Goal: Find specific page/section: Find specific page/section

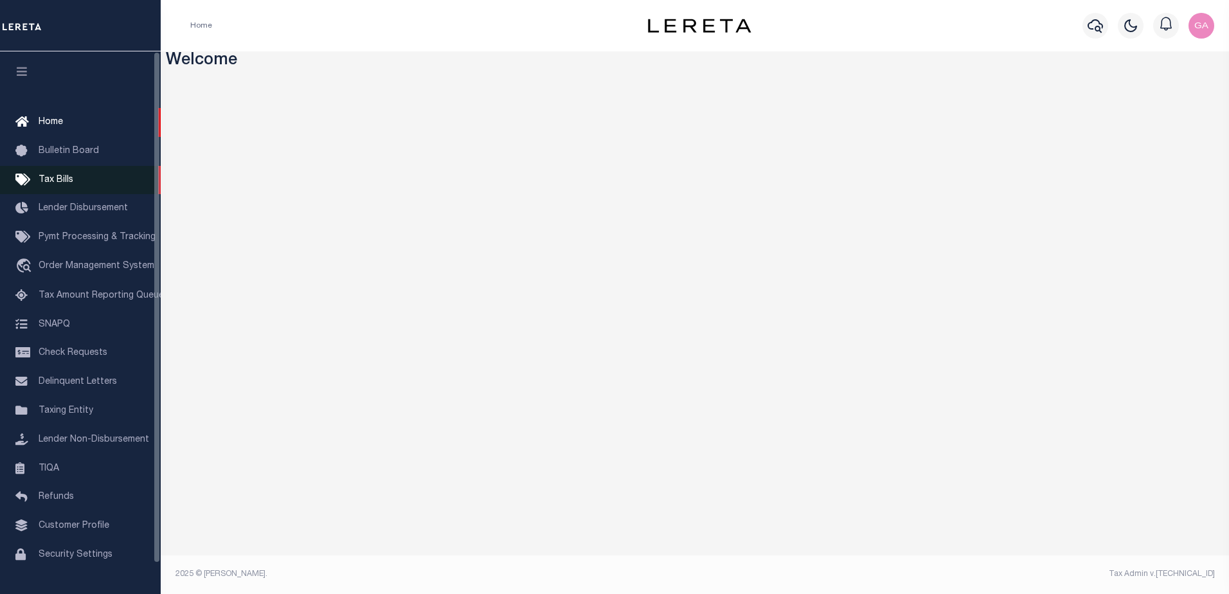
click at [49, 175] on span "Tax Bills" at bounding box center [56, 179] width 35 height 9
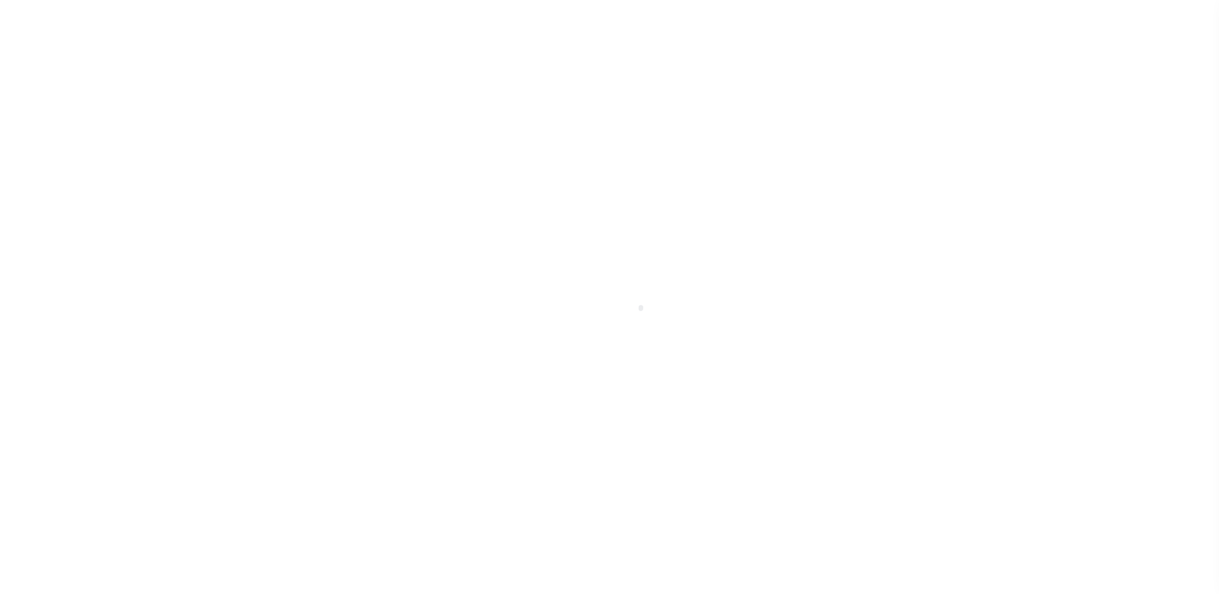
select select
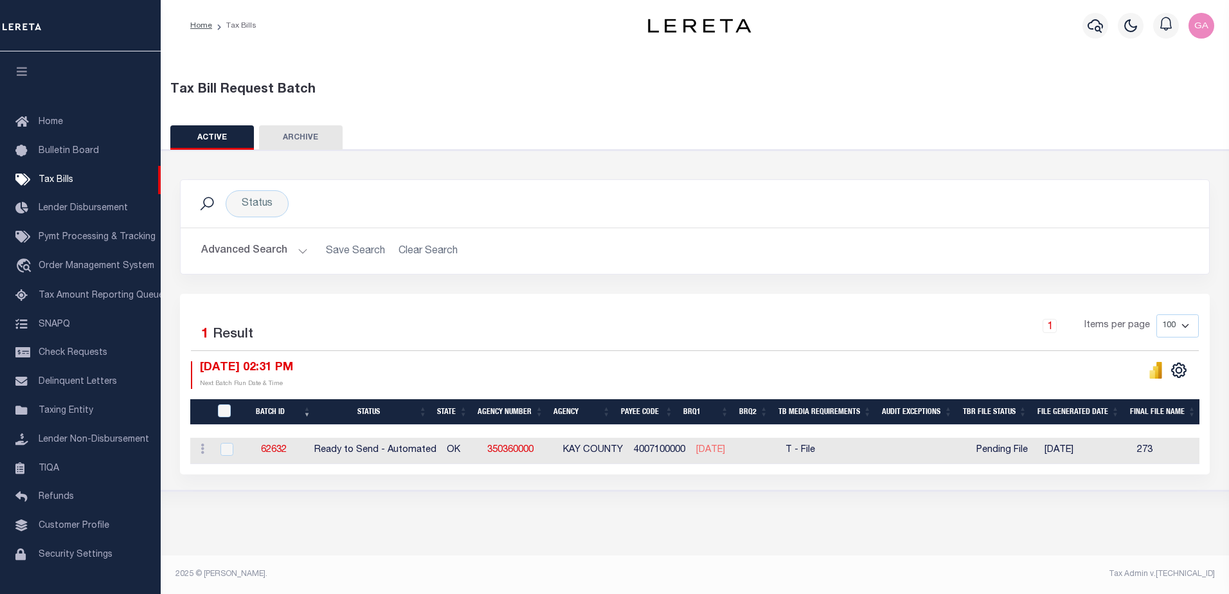
click at [298, 250] on button "Advanced Search" at bounding box center [254, 250] width 107 height 25
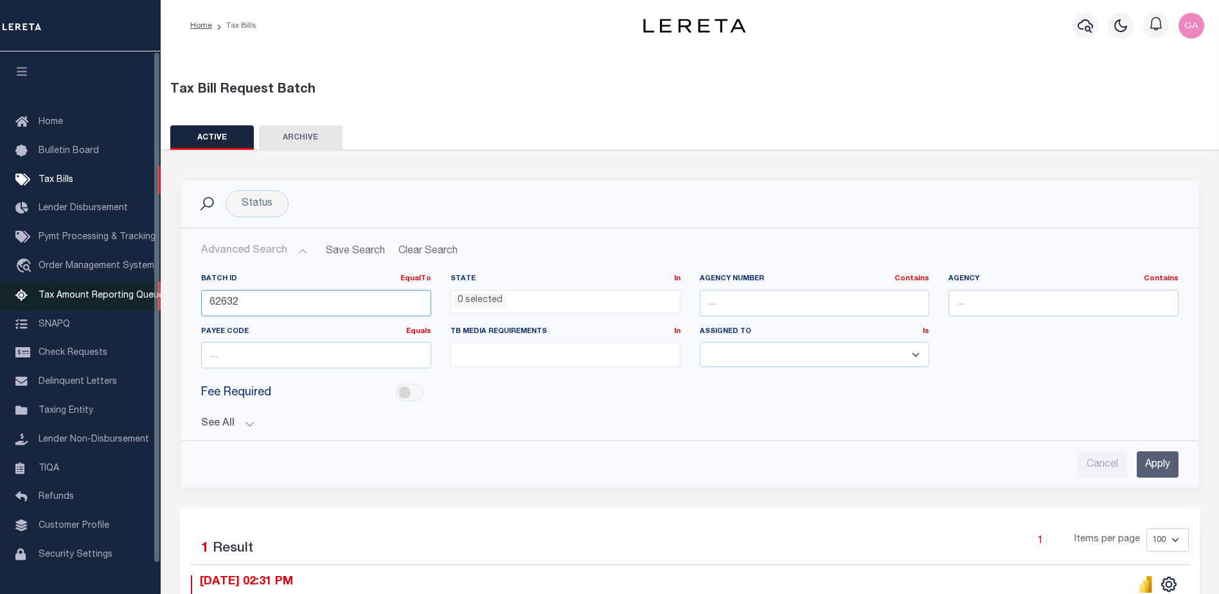
drag, startPoint x: 324, startPoint y: 301, endPoint x: 111, endPoint y: 285, distance: 214.1
click at [114, 285] on div "Home Tax Bills" at bounding box center [609, 372] width 1219 height 745
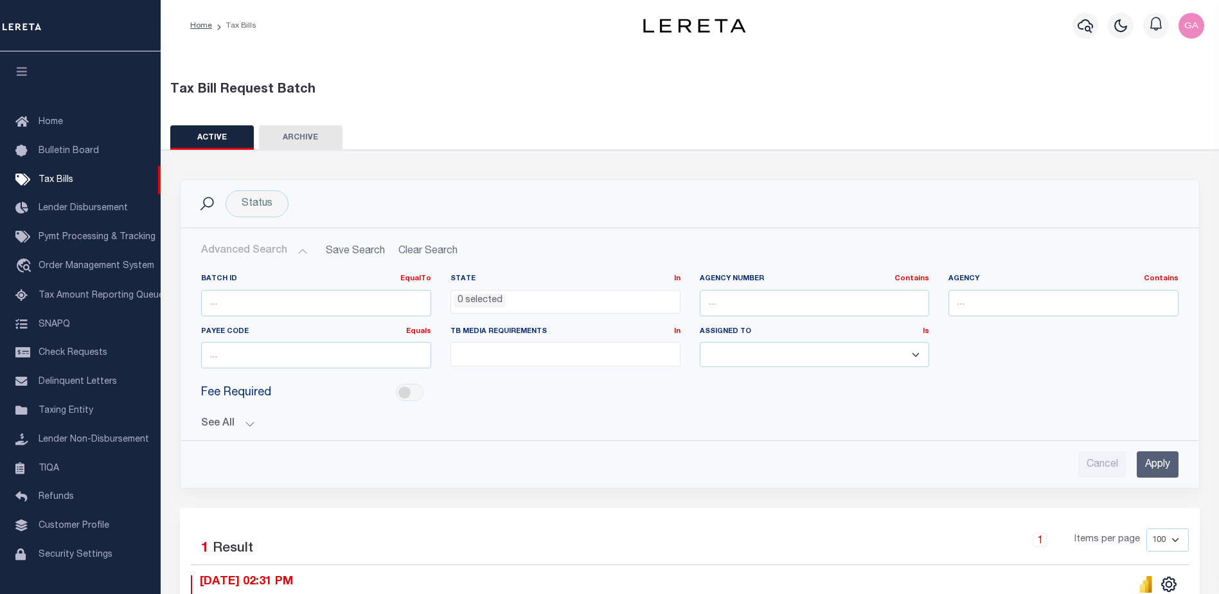
click at [1169, 469] on input "Apply" at bounding box center [1158, 464] width 42 height 26
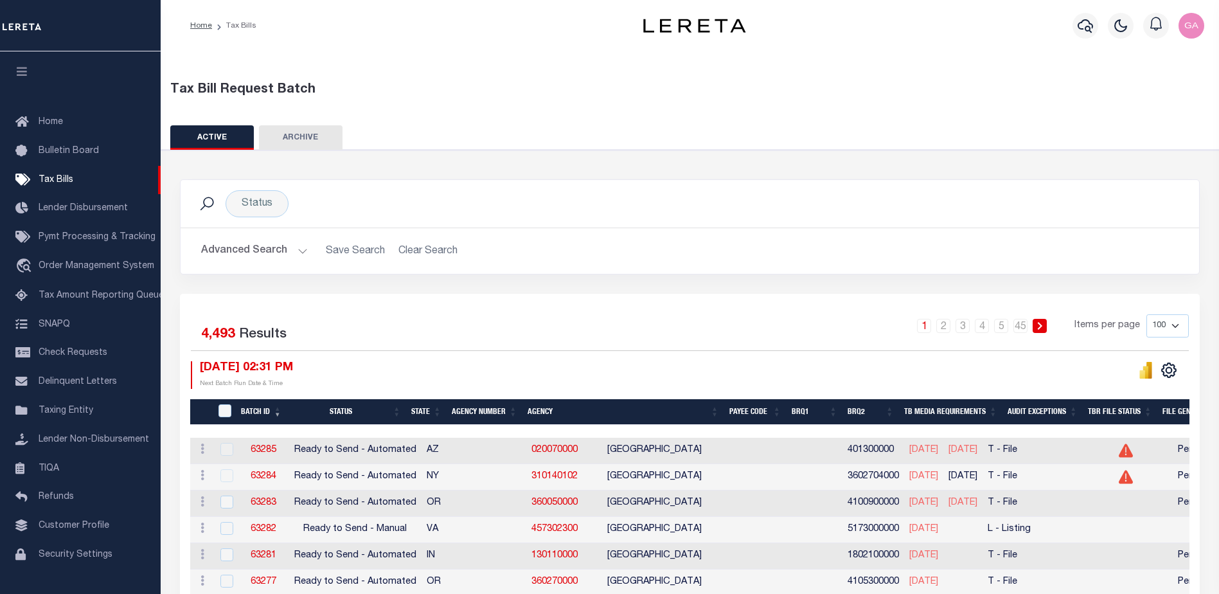
click at [300, 251] on button "Advanced Search" at bounding box center [254, 250] width 107 height 25
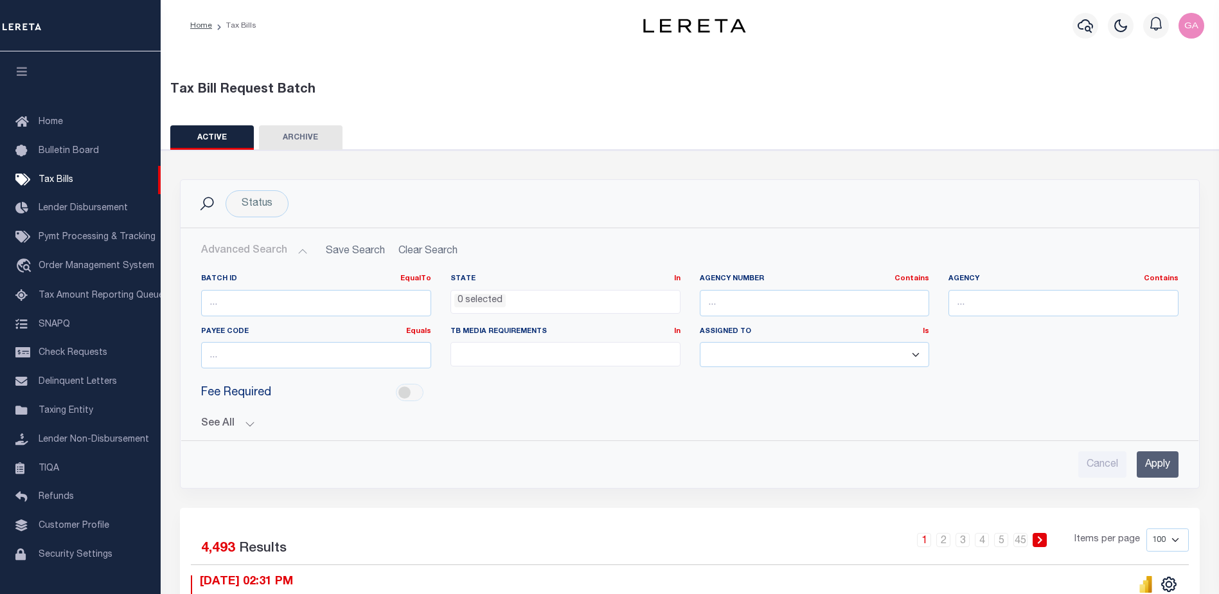
click at [242, 421] on button "See All" at bounding box center [690, 424] width 978 height 12
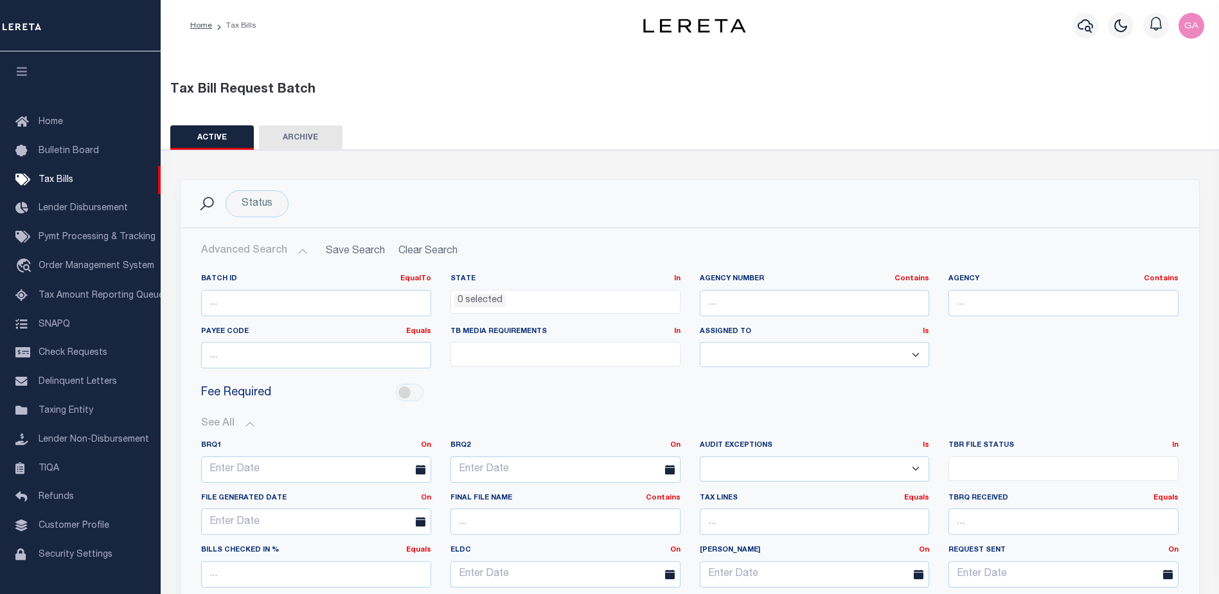
click at [773, 470] on select "Yes No" at bounding box center [815, 468] width 230 height 25
select select "true"
click at [700, 456] on select "Yes No" at bounding box center [815, 468] width 230 height 25
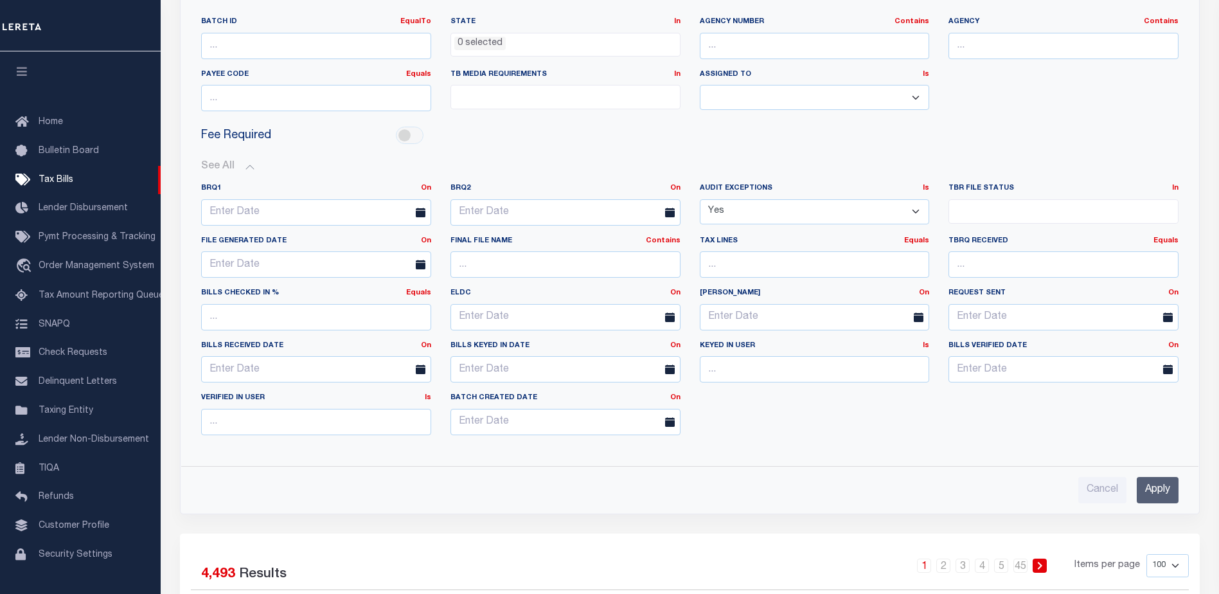
click at [1147, 480] on input "Apply" at bounding box center [1158, 490] width 42 height 26
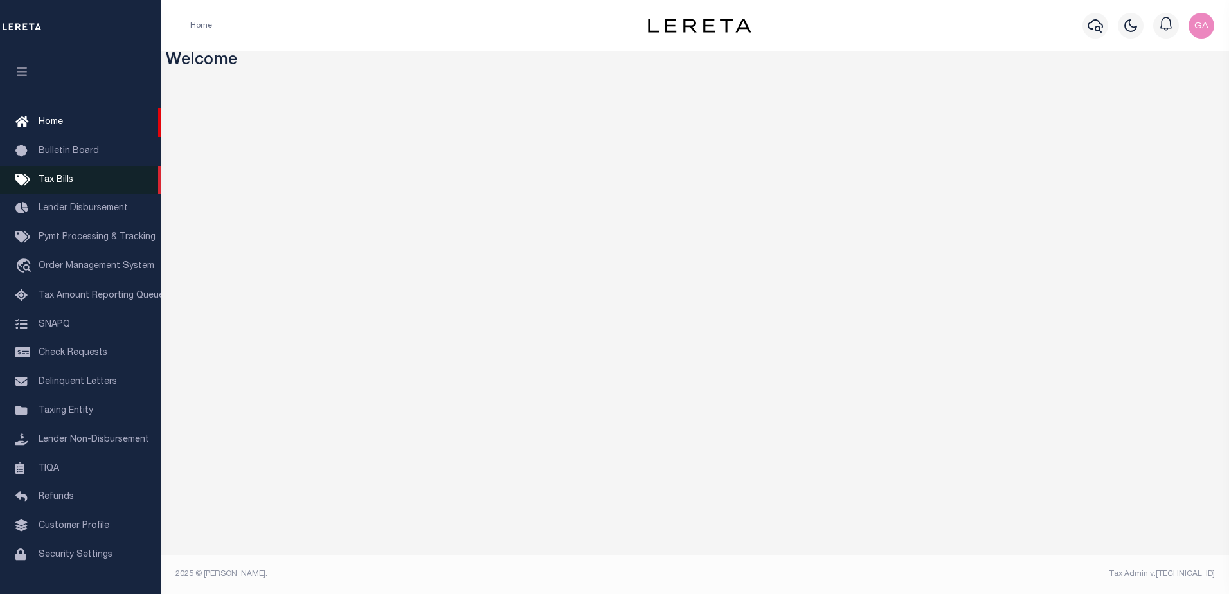
click at [63, 181] on span "Tax Bills" at bounding box center [56, 179] width 35 height 9
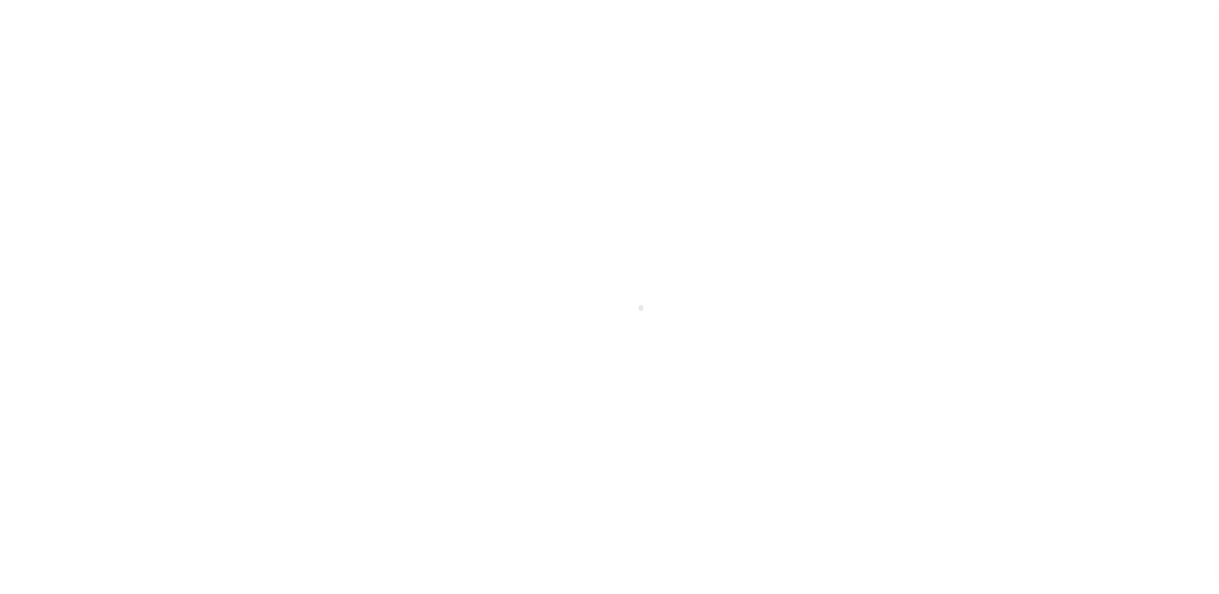
select select
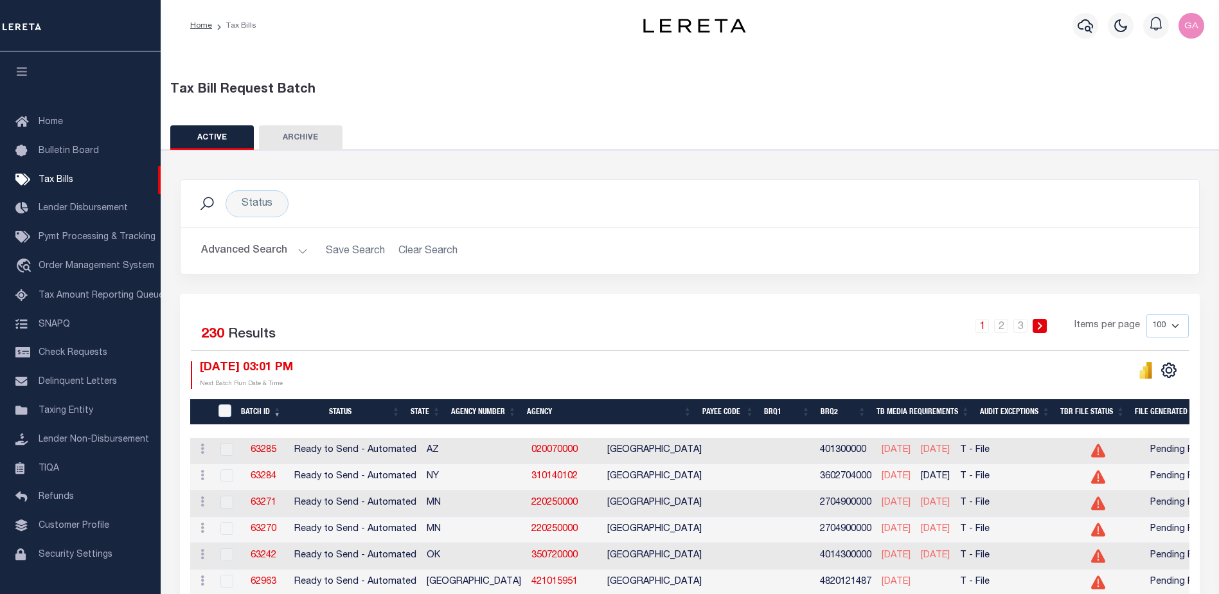
click at [302, 252] on button "Advanced Search" at bounding box center [254, 250] width 107 height 25
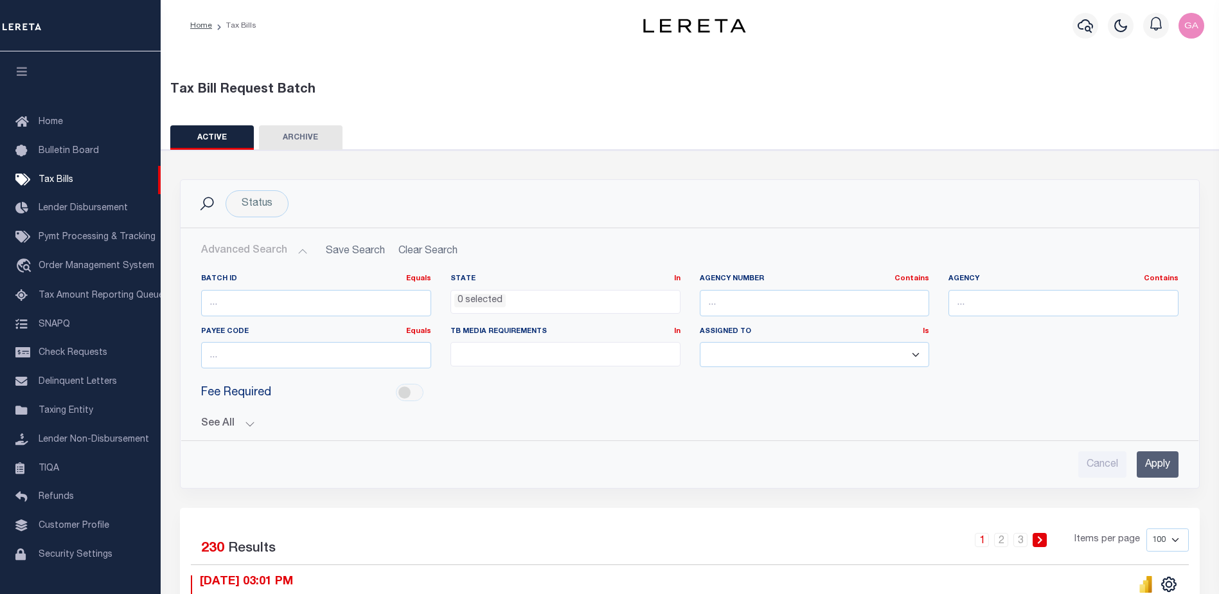
scroll to position [129, 0]
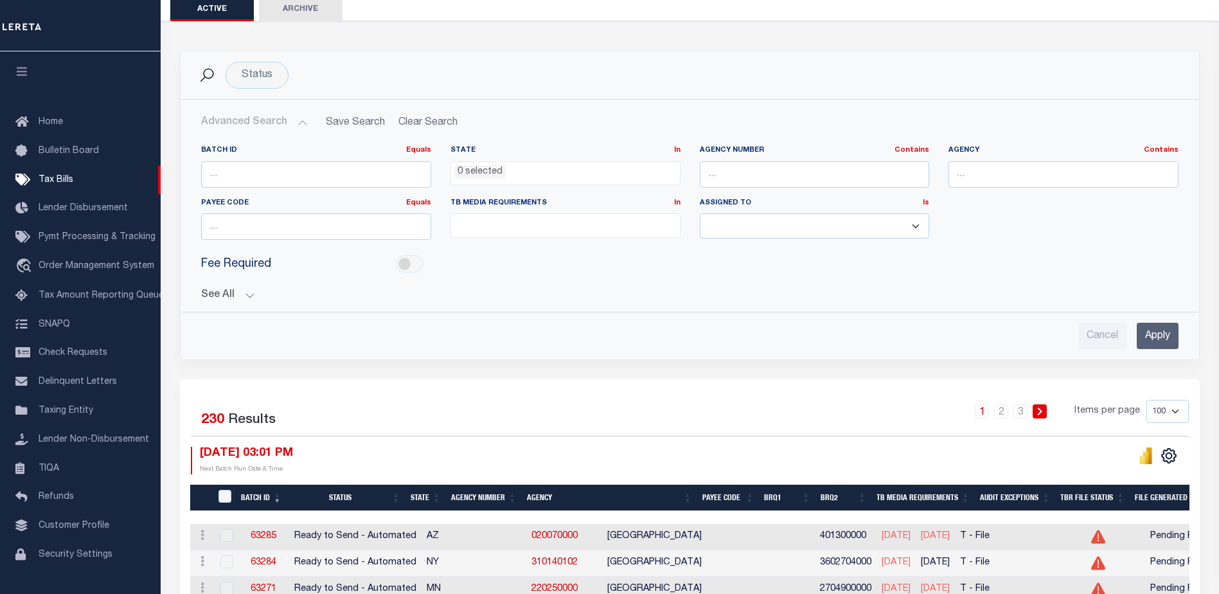
click at [246, 289] on div "See All BRQ1 On On After Before Between On On After Is" at bounding box center [690, 290] width 978 height 22
click at [253, 292] on button "See All" at bounding box center [690, 295] width 978 height 12
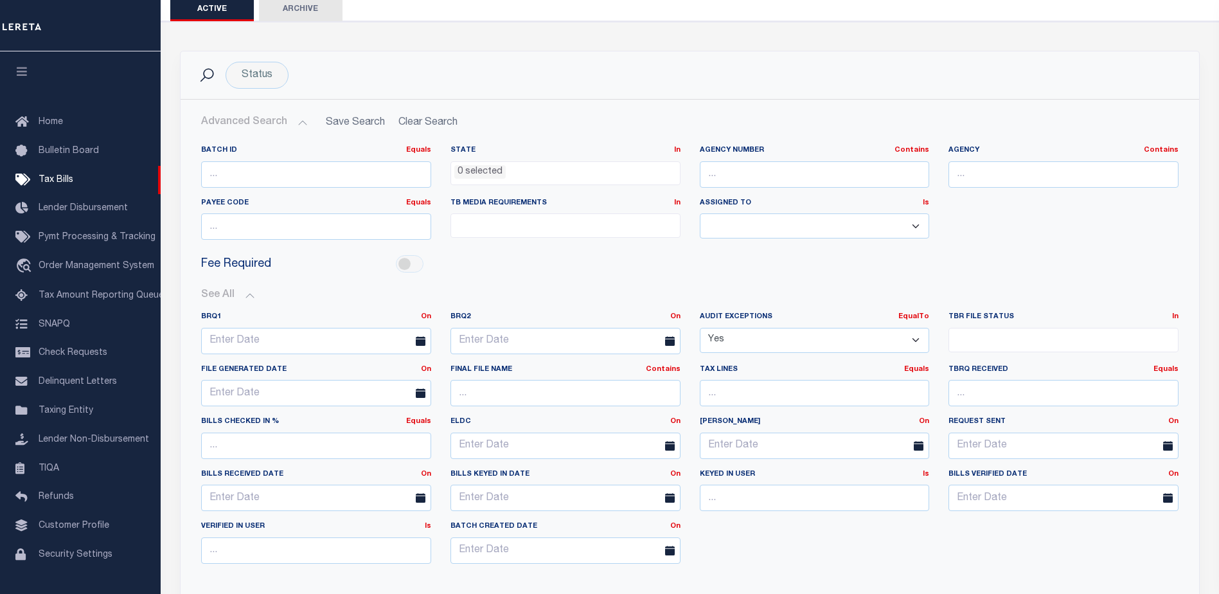
click at [811, 336] on select "Yes No" at bounding box center [815, 340] width 230 height 25
drag, startPoint x: 811, startPoint y: 337, endPoint x: 841, endPoint y: 330, distance: 30.4
click at [811, 337] on select "Yes No" at bounding box center [815, 340] width 230 height 25
click at [959, 285] on div "See All BRQ1 On On After Before Between On On After Is" at bounding box center [690, 431] width 978 height 305
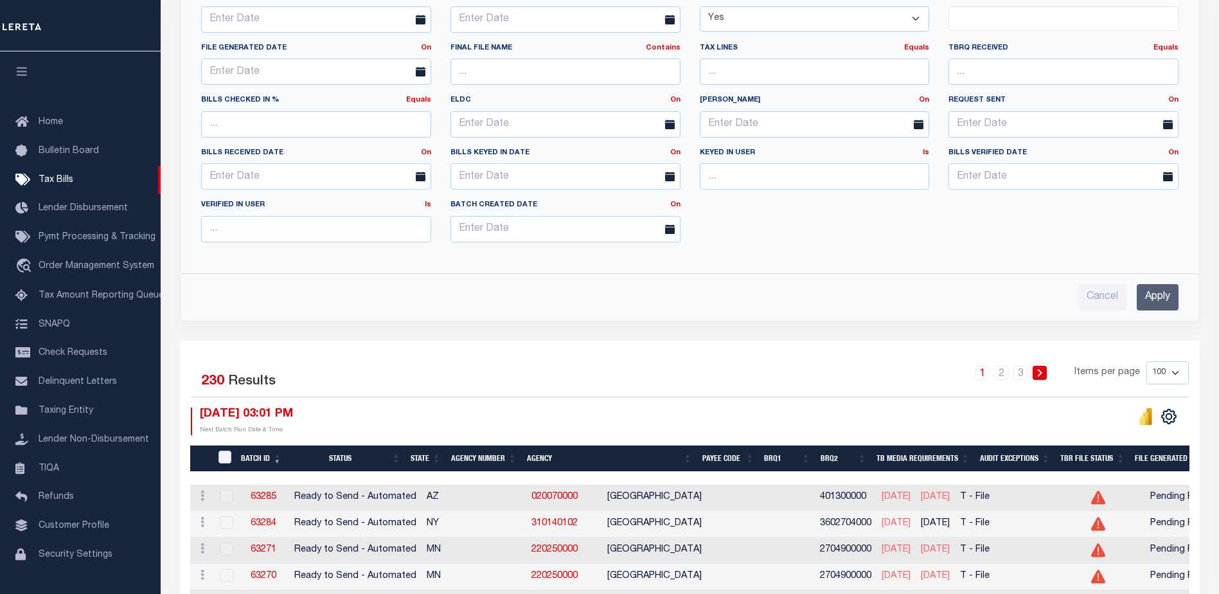
click at [1166, 300] on input "Apply" at bounding box center [1158, 297] width 42 height 26
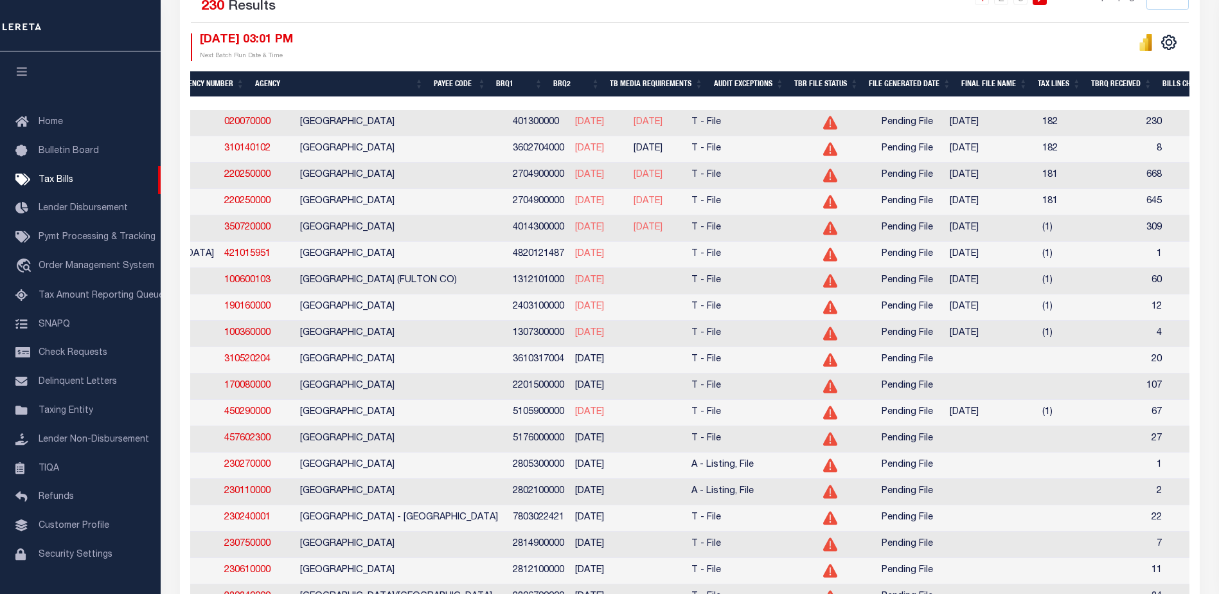
scroll to position [0, 0]
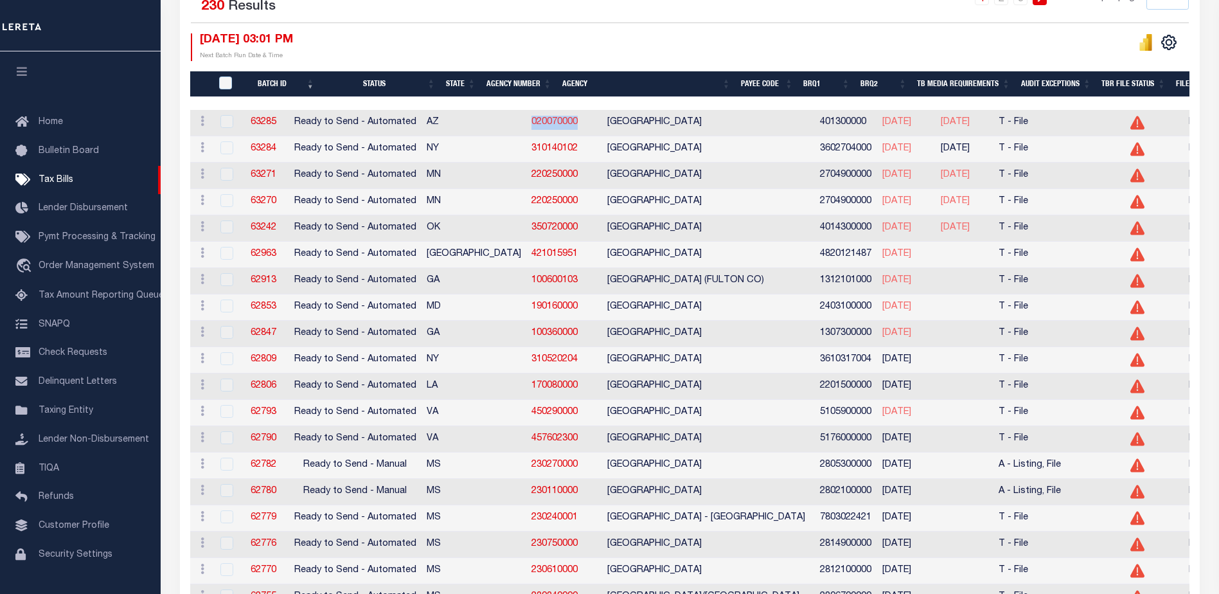
drag, startPoint x: 547, startPoint y: 123, endPoint x: 498, endPoint y: 125, distance: 48.9
click at [526, 125] on td "020070000" at bounding box center [564, 123] width 76 height 26
copy link "020070000"
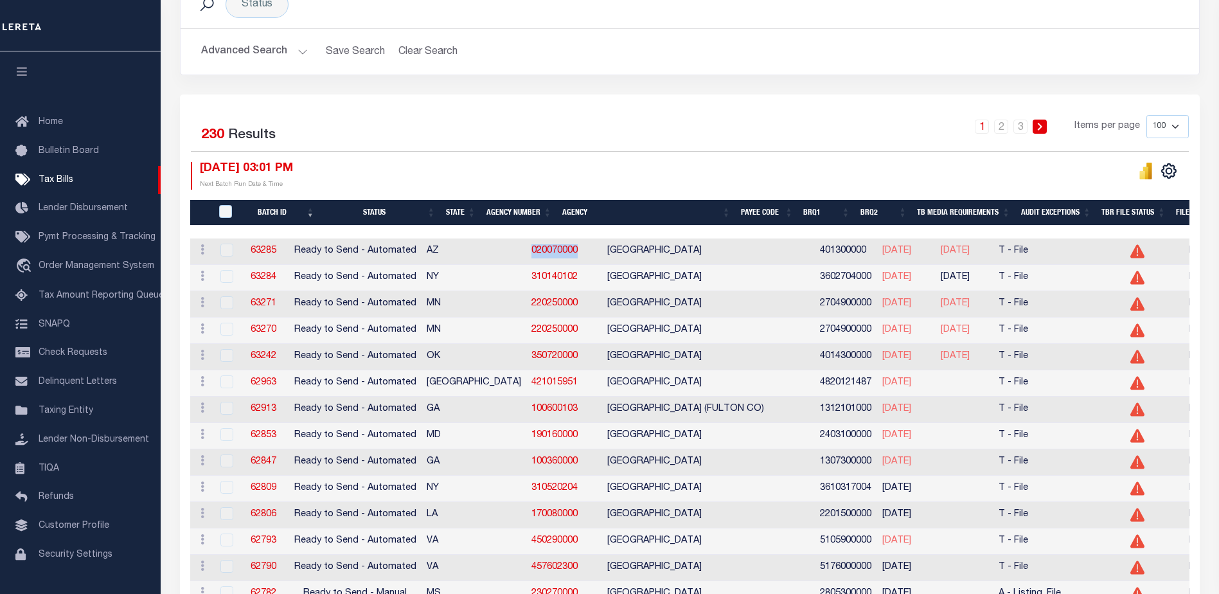
scroll to position [135, 0]
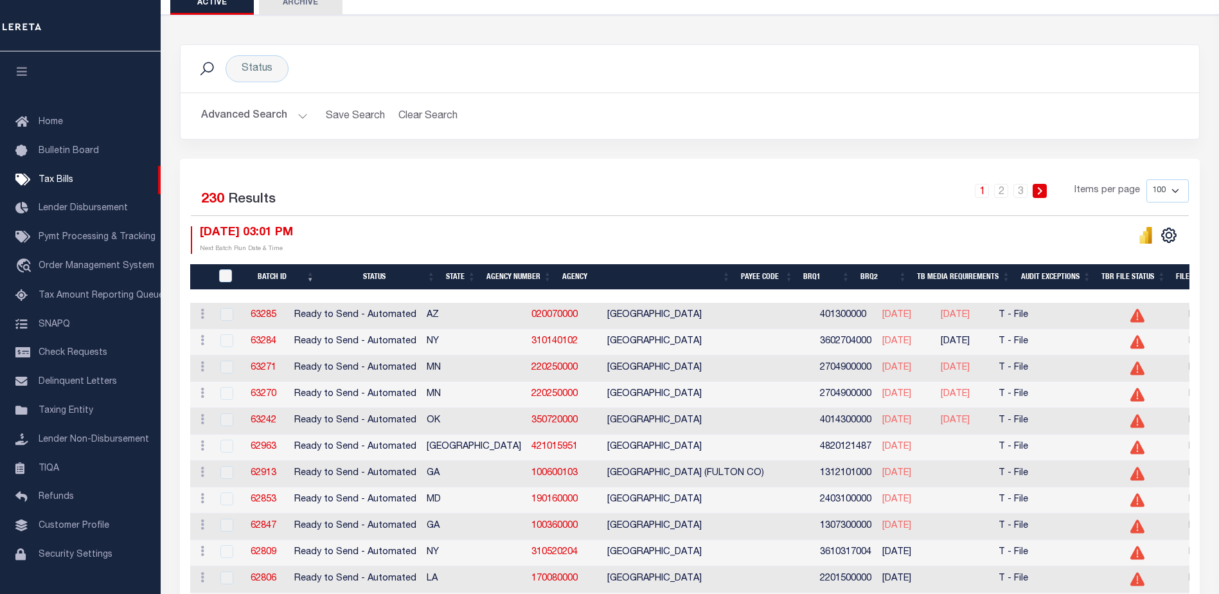
click at [593, 199] on div "1 2 3 Items per page 100 200 500 1000" at bounding box center [817, 195] width 744 height 33
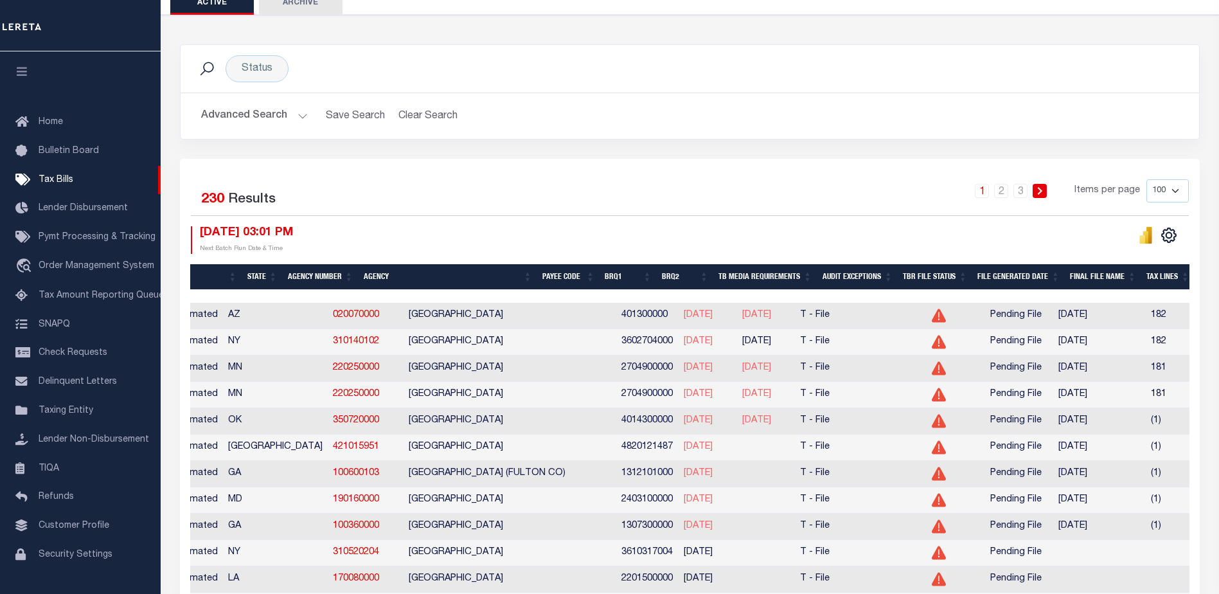
scroll to position [0, 417]
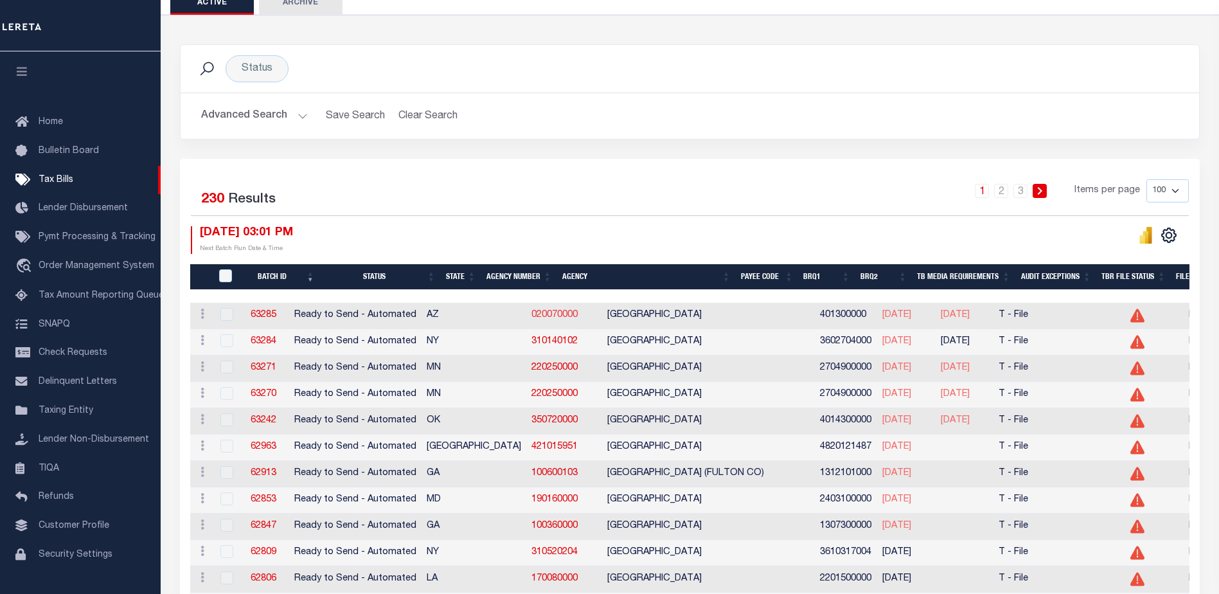
click at [532, 314] on link "020070000" at bounding box center [555, 314] width 46 height 9
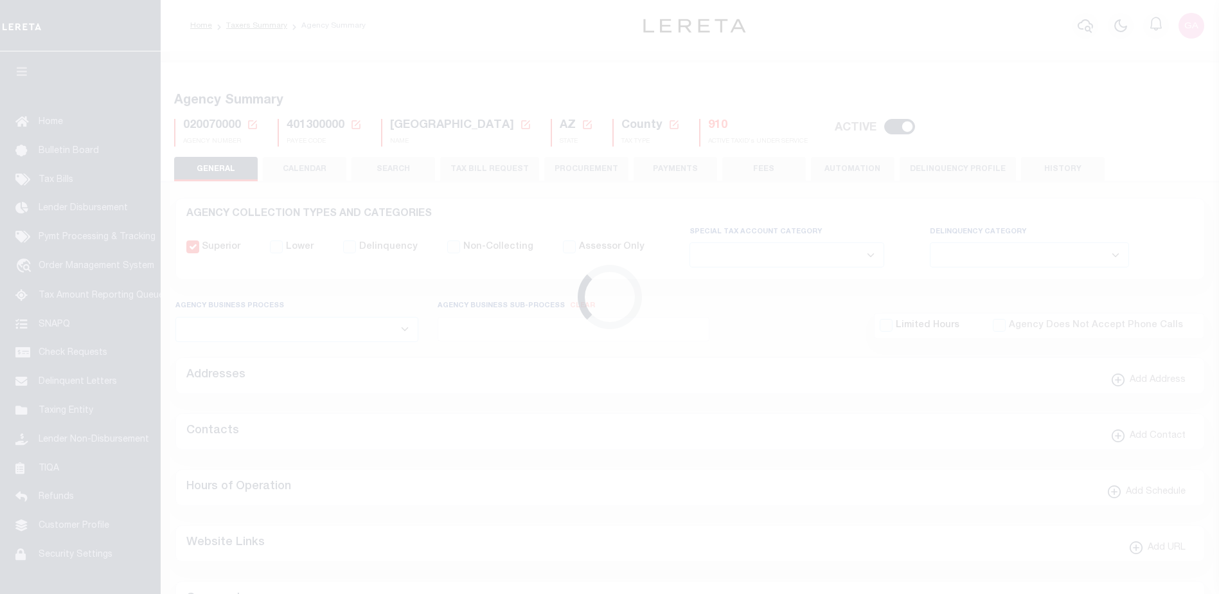
select select
